Goal: Task Accomplishment & Management: Complete application form

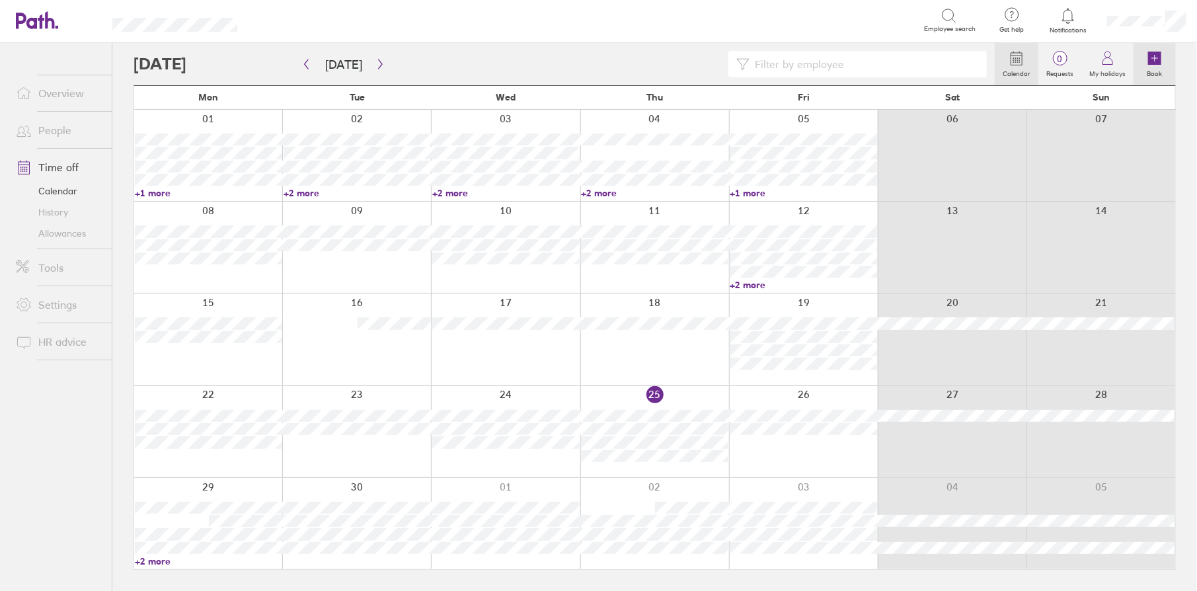
click at [1162, 56] on icon at bounding box center [1155, 58] width 16 height 16
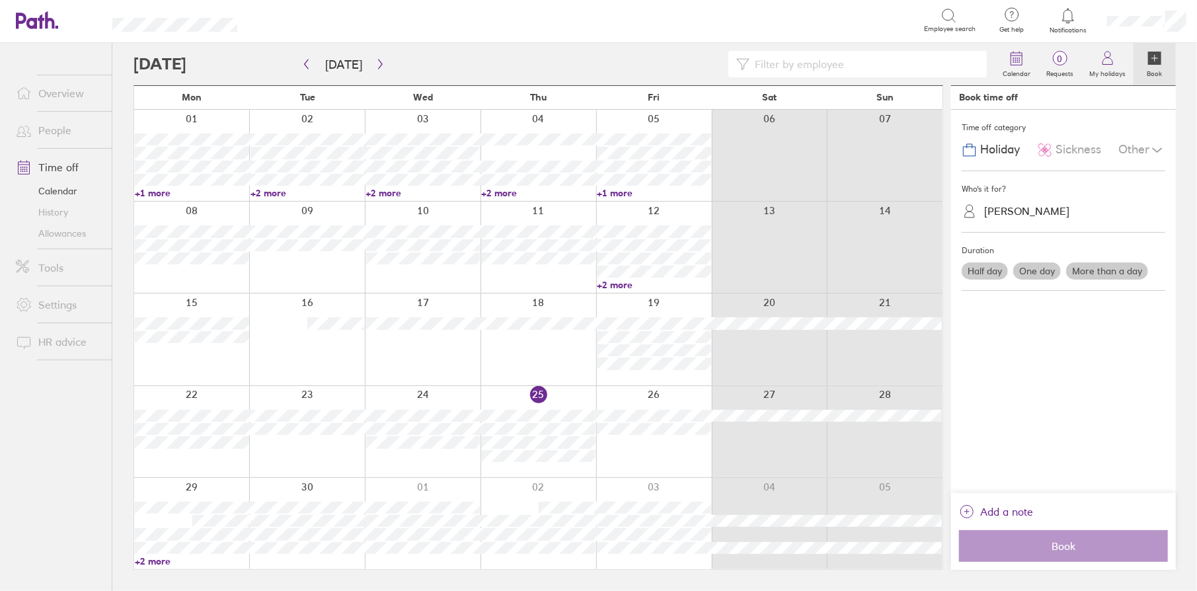
click at [1078, 154] on span "Sickness" at bounding box center [1079, 150] width 46 height 14
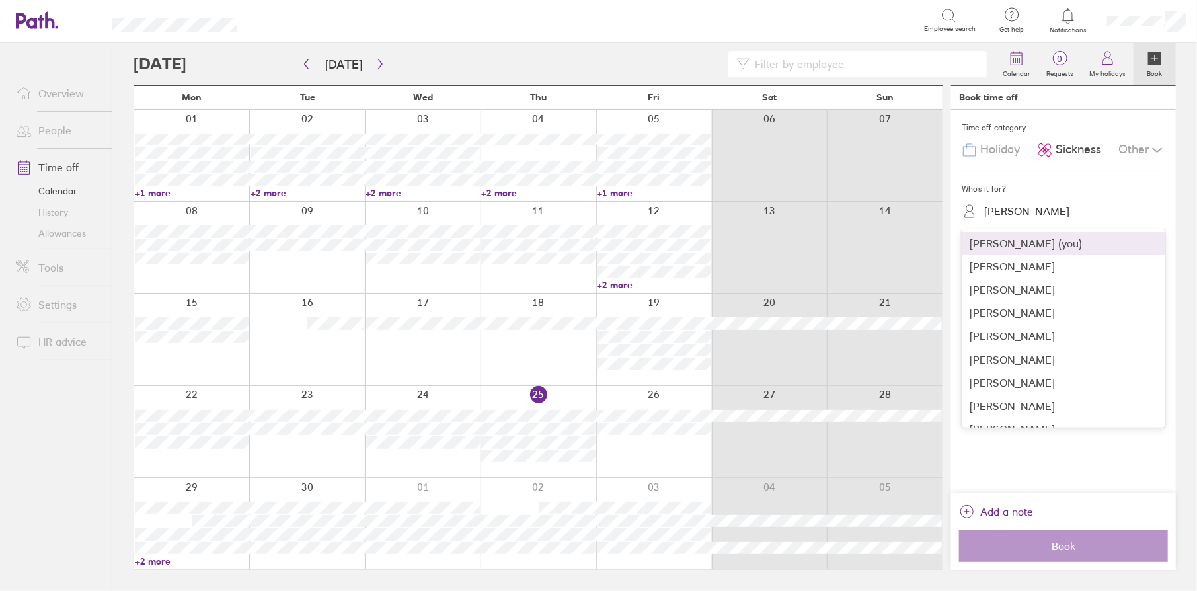
click at [1030, 213] on div "[PERSON_NAME]" at bounding box center [1026, 211] width 85 height 13
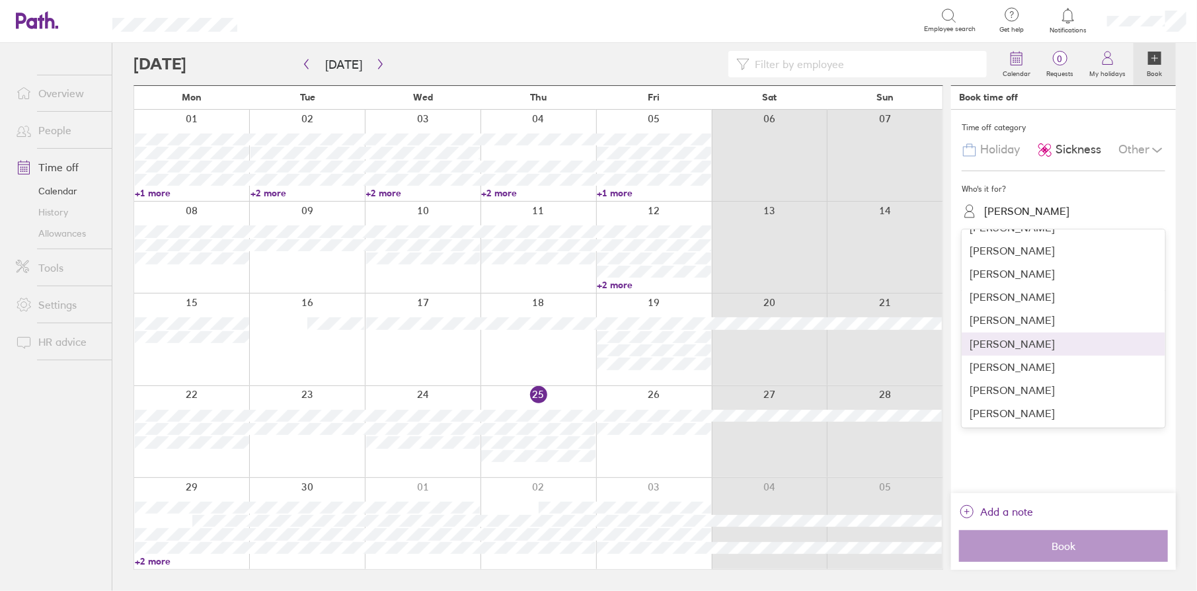
click at [1001, 343] on div "[PERSON_NAME]" at bounding box center [1064, 344] width 204 height 23
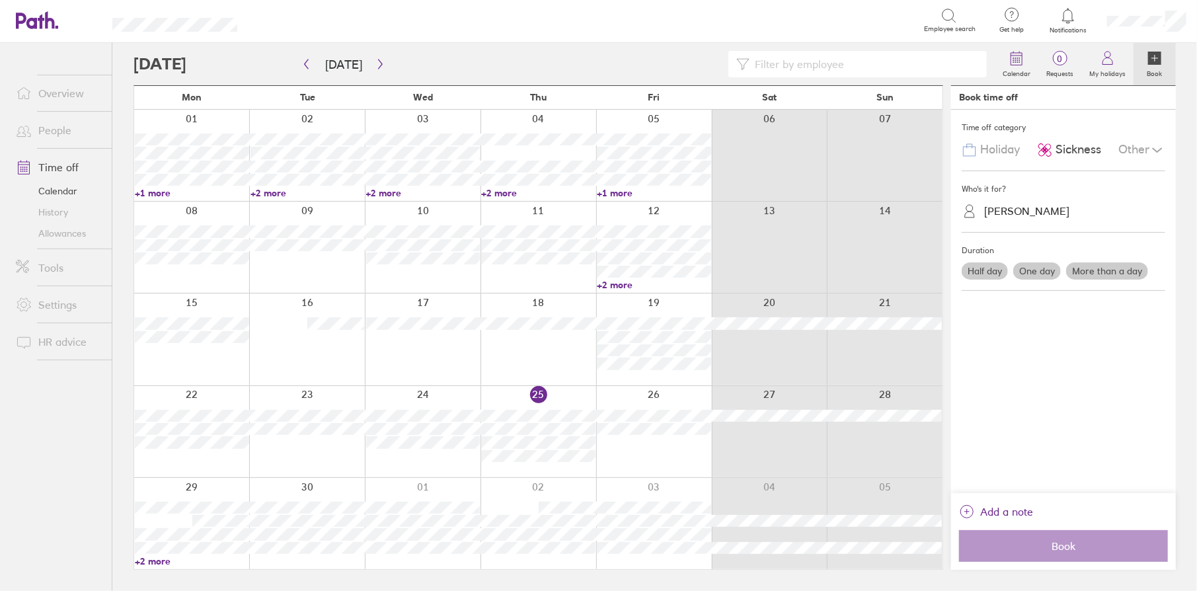
click at [1034, 276] on label "One day" at bounding box center [1037, 270] width 48 height 17
click at [0, 0] on input "One day" at bounding box center [0, 0] width 0 height 0
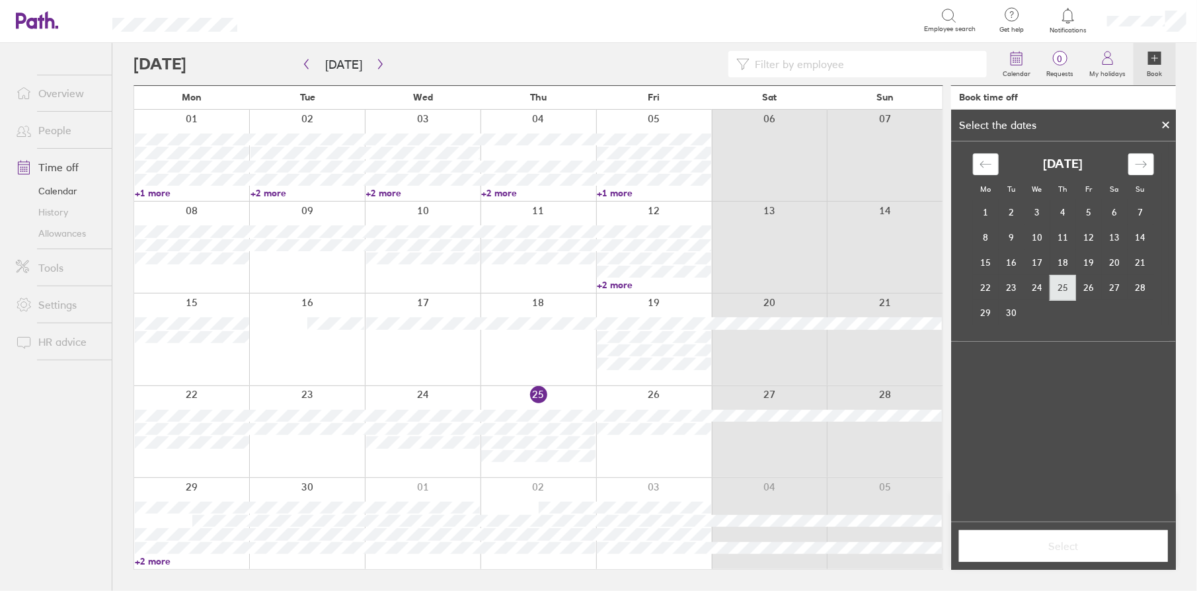
click at [1065, 286] on td "25" at bounding box center [1063, 287] width 26 height 25
click at [1067, 536] on button "Select" at bounding box center [1063, 546] width 209 height 32
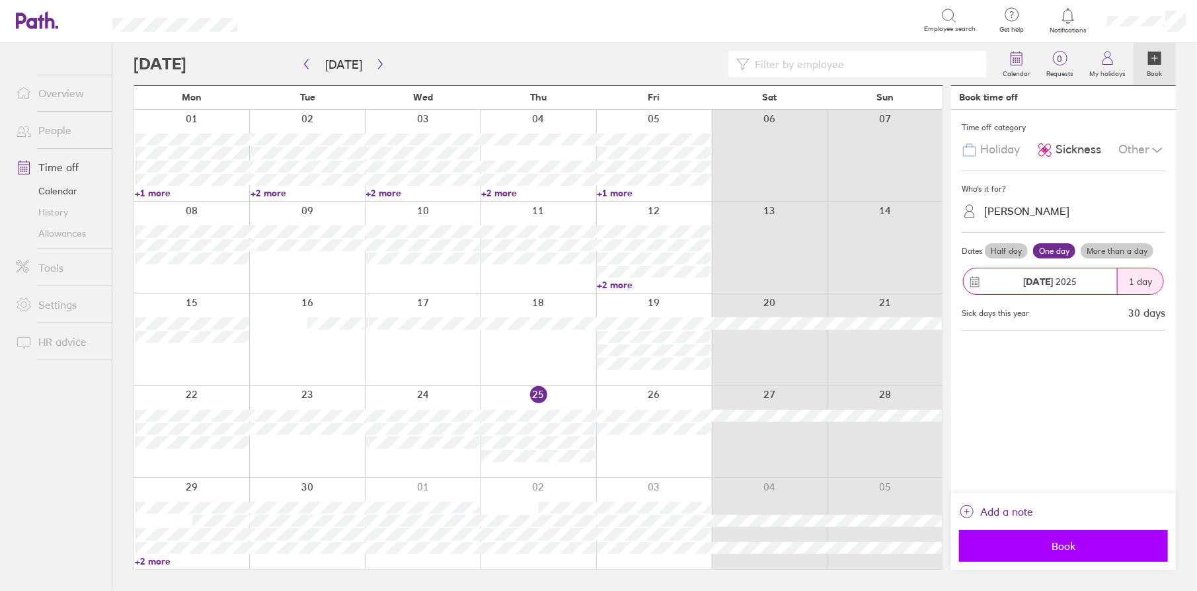
click at [1062, 547] on span "Book" at bounding box center [1064, 546] width 190 height 12
